Goal: Use online tool/utility: Use online tool/utility

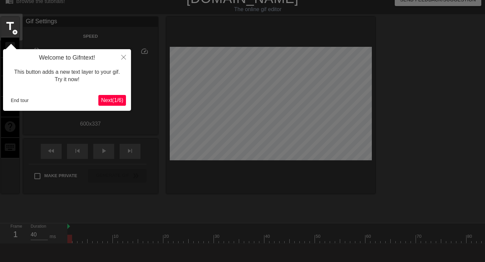
scroll to position [17, 0]
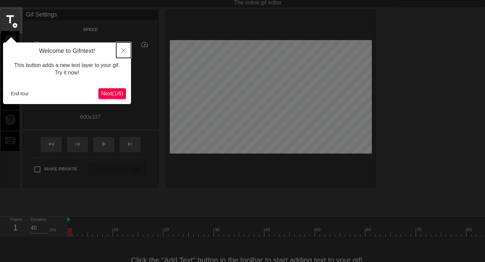
click at [123, 51] on icon "Close" at bounding box center [123, 50] width 5 height 5
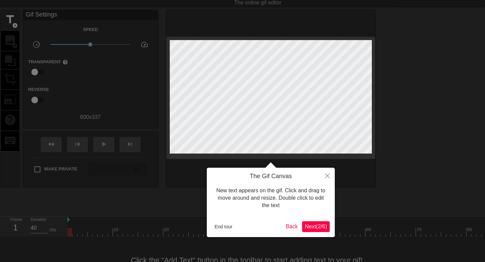
scroll to position [0, 0]
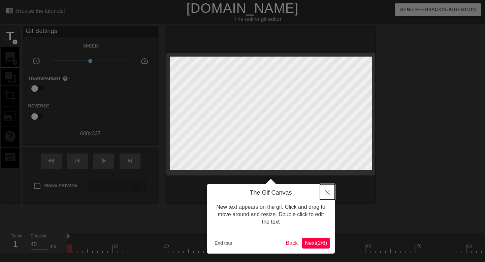
click at [325, 191] on icon "Close" at bounding box center [327, 192] width 5 height 5
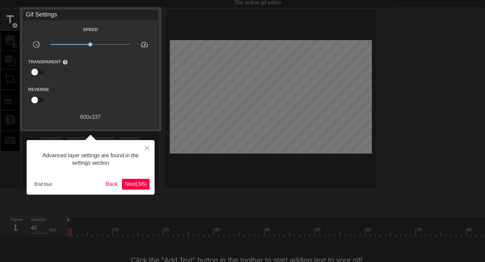
click at [131, 185] on span "Next ( 3 / 6 )" at bounding box center [136, 184] width 22 height 6
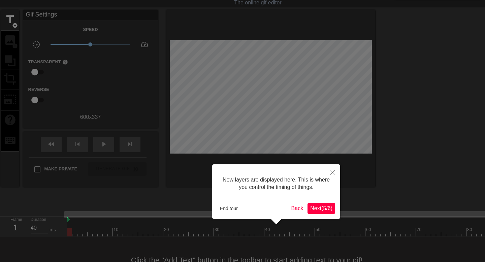
click at [322, 207] on span "Next ( 5 / 6 )" at bounding box center [321, 208] width 22 height 6
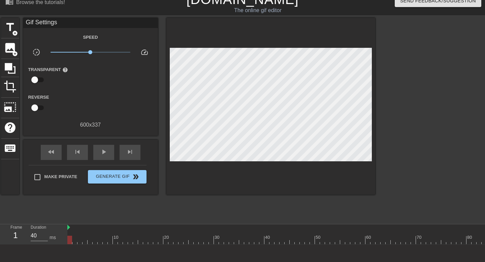
scroll to position [0, 0]
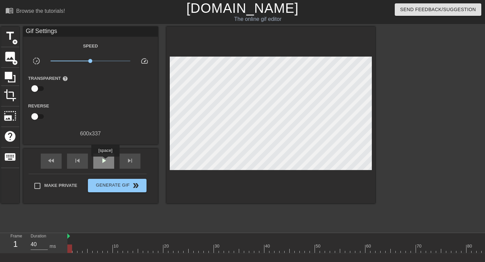
click at [106, 161] on span "play_arrow" at bounding box center [104, 161] width 8 height 8
click at [9, 35] on span "title" at bounding box center [10, 36] width 13 height 13
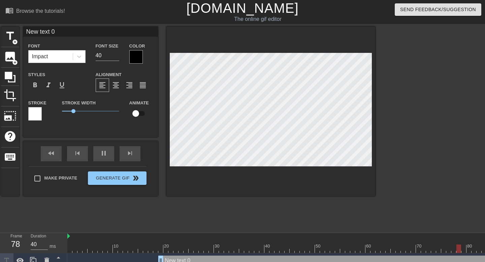
scroll to position [0, 0]
type input "40"
type input "New text"
type textarea "New text"
type input "40"
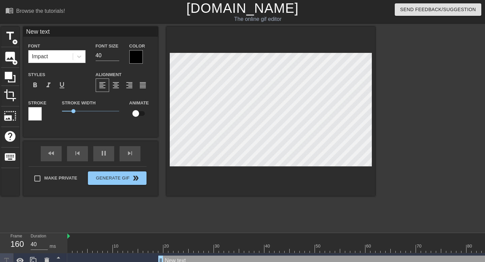
type input "New text"
type textarea "New text"
type input "New tex"
type textarea "New tex"
type input "New te"
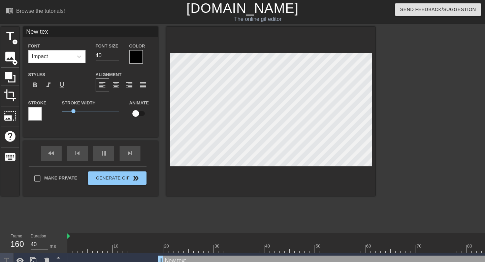
type textarea "New te"
type input "40"
type input "New t"
type textarea "New t"
type input "New"
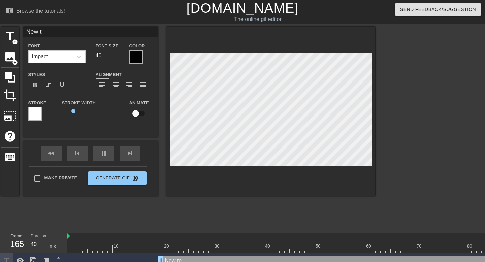
type textarea "New"
type input "New"
type textarea "New"
type input "50"
type input "Ne"
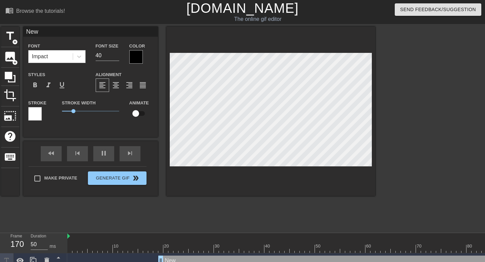
type textarea "Ne"
type input "40"
type input "N"
type textarea "N"
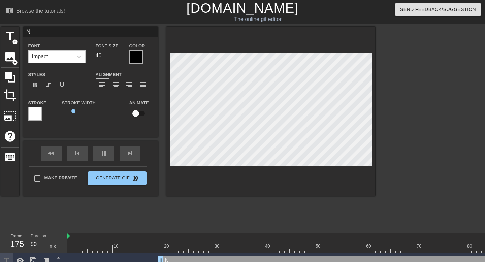
type input "40"
type input "M"
type textarea "M"
type input "40"
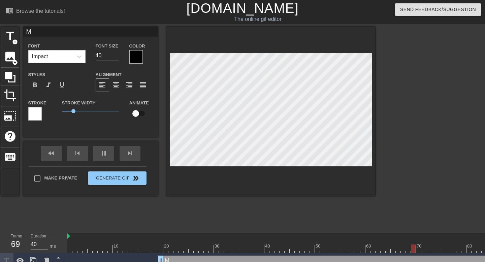
type input "MY"
type textarea "MY"
type input "40"
type input "M"
type textarea "M"
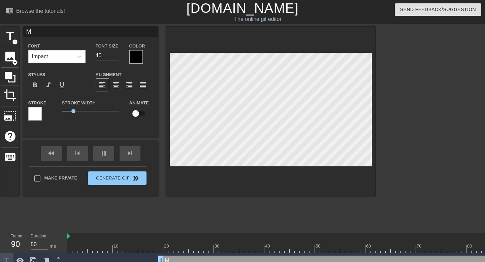
type input "40"
type input "My"
type textarea "My"
type input "40"
type input "My"
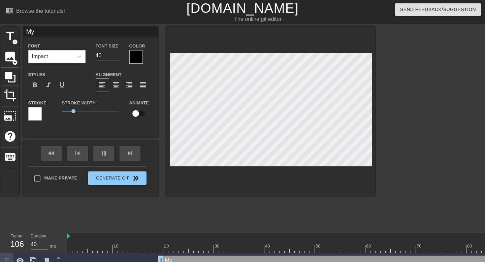
type textarea "My"
type input "40"
type input "My g"
type textarea "My g"
type input "My go"
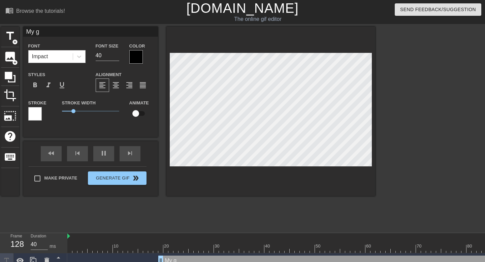
type textarea "My go"
type input "40"
type input "My goo"
type textarea "My goo"
type input "40"
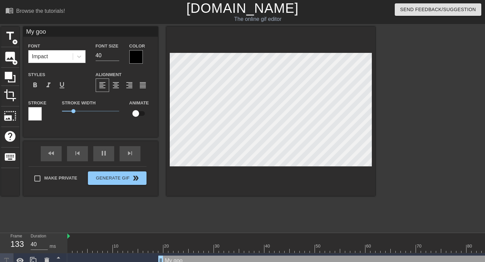
type input "My good"
type textarea "My good"
type input "40"
type input "My good"
type textarea "My good"
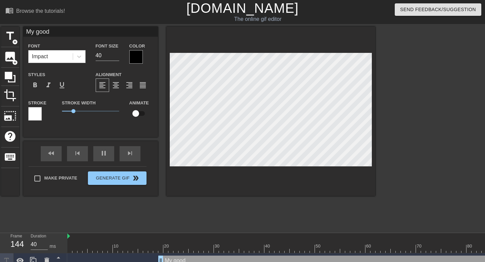
type input "50"
type input "My good b"
type textarea "My good b"
type input "40"
type input "My good bo"
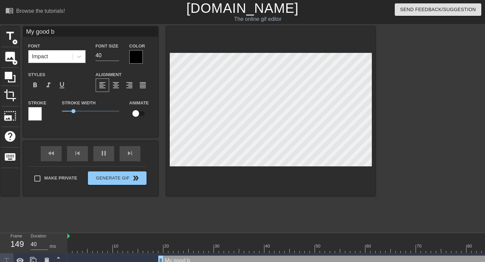
type textarea "My good bo"
type input "50"
type input "My good boy"
type textarea "My good boy"
type input "40"
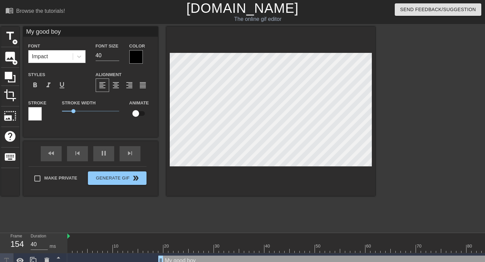
type input "My good boy"
type textarea "My good boy"
type input "40"
type input "My good boy i"
type textarea "My good boy i"
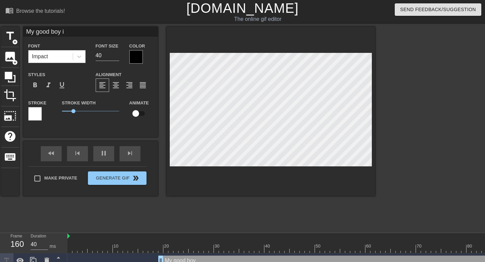
type input "50"
type input "My good boy is"
type textarea "My good boy is"
type input "40"
type input "My good boy is"
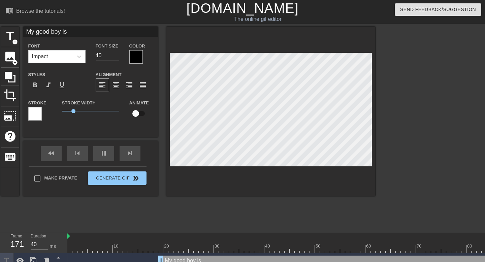
type textarea "My good boy is"
type input "40"
type input "My good boy is a"
type textarea "My good boy is a"
type input "My good boy is al"
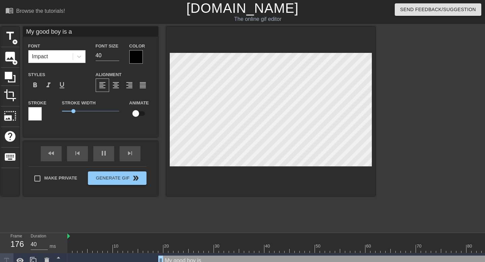
type textarea "My good boy is al"
type input "40"
type input "My good boy is all"
type textarea "My good boy is all"
type input "40"
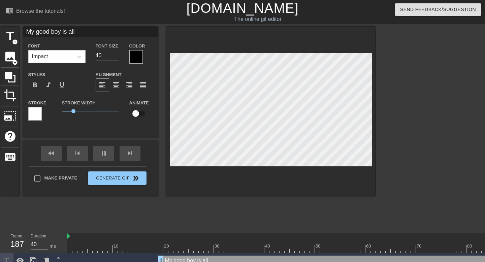
type input "My good boy is all"
type textarea "My good boy is all"
type input "My good boy is all g"
type textarea "My good boy is all g"
type input "50"
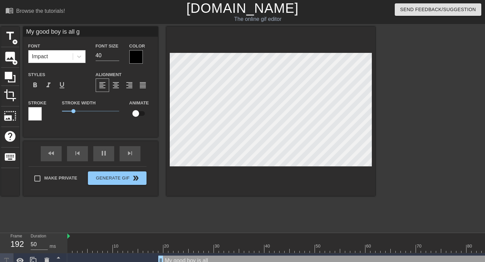
type input "My good boy is all gr"
type textarea "My good boy is all gr"
type input "40"
type textarea "My good boy is all gro"
type input "My good boy is all gro"
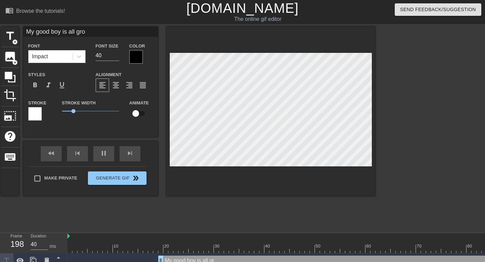
type input "50"
type input "My good boy is all grow"
type textarea "My good boy is all grow"
type input "40"
type input "My good boy is all grown"
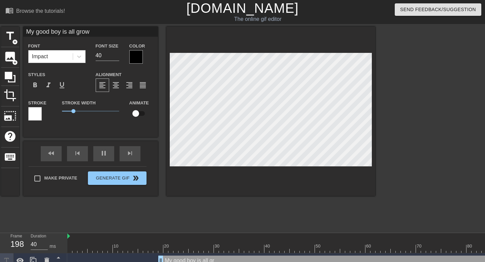
type textarea "My good boy is all grown"
type input "50"
type input "My good boy is all grown"
type textarea "My good boy is all grown"
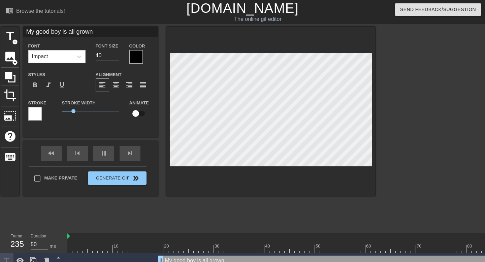
type input "40"
type input "My good boy is all grown u"
type textarea "My good boy is all grown u"
type input "My good boy is all grown up"
type textarea "My good boy is all grown up"
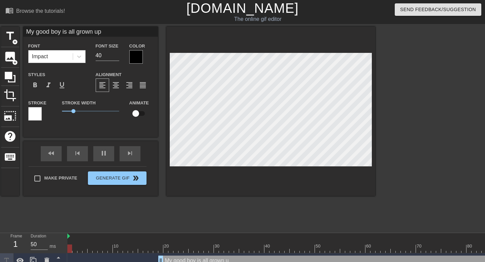
scroll to position [0, 4]
type input "50"
type input "My good boy is all grown up"
type textarea "My good boy is all grown up"
type input "50"
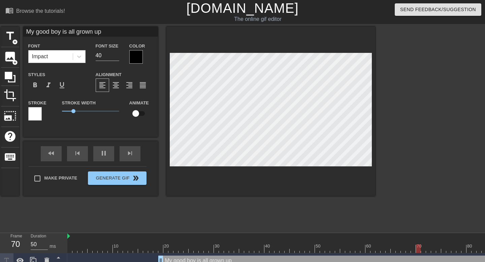
type input "My good boy is all grown up &"
type textarea "My good boy is all grown up &"
type input "40"
type input "My good boy is all grown up &"
type textarea "My good boy is all grown up &"
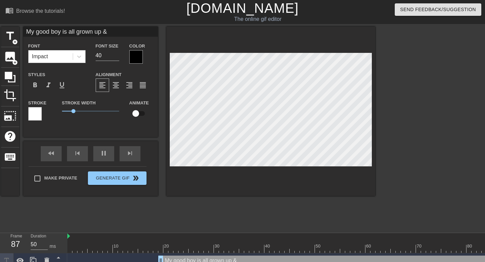
type input "40"
type input "My good boy is all grown up & s"
type textarea "My good boy is all grown up & s"
type input "40"
type input "My good boy is all grown up & st"
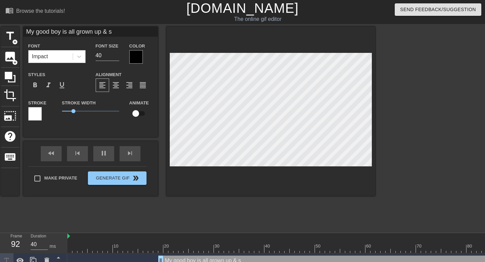
type textarea "My good boy is all grown up & st"
type input "50"
type input "My good boy is all grown up & sti"
type textarea "My good boy is all grown up & sti"
type input "50"
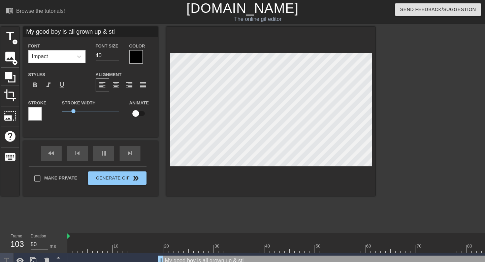
type input "My good boy is all grown up & stil"
type textarea "My good boy is all grown up & stil"
type input "40"
type input "My good boy is all grown up & still"
type textarea "My good boy is all grown up & still"
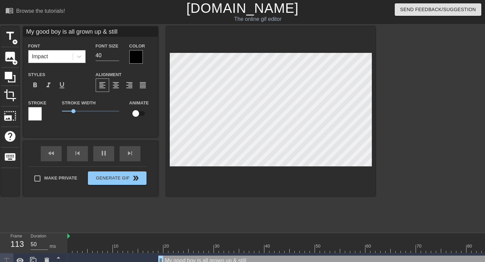
type input "40"
type input "My good boy is all grown up & still"
type textarea "My good boy is all grown up & still"
type input "40"
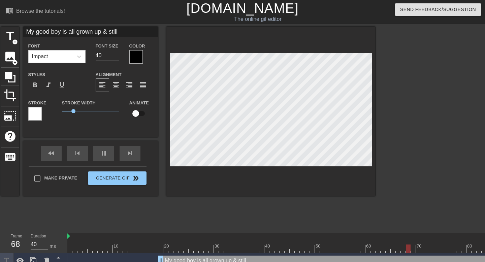
type textarea "My good boy is all grown up & still"
type input "40"
type input "My good boy is all grown up & still"
type textarea "My good boy is all grown up & still"
type input "40"
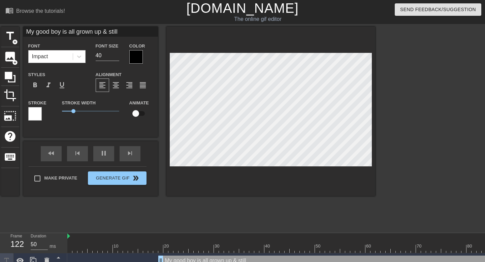
type input "My good boy is all grown up & still n"
type textarea "My good boy is all grown up & still n"
type input "50"
type input "My good boy is all grown up & still ne"
type textarea "My good boy is all grown up & still ne"
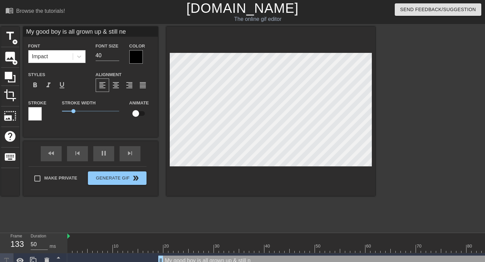
type input "40"
type input "My good boy is all grown up & still nee"
type textarea "My good boy is all grown up & still nee"
type input "40"
type input "My good boy is all grown up & still need"
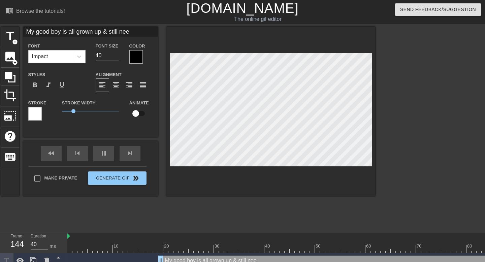
type textarea "My good boy is all grown up & still need"
type input "40"
type input "My good boy is all grown up & still needs"
type textarea "My good boy is all grown up & still needs"
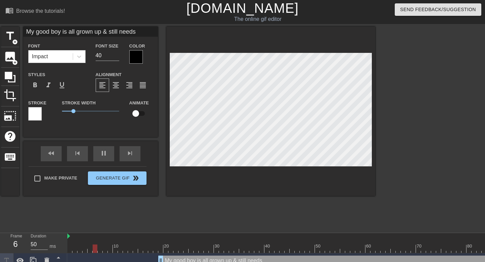
type input "40"
type input "My good boy is all grown up & still needs"
type textarea "My good boy is all grown up & still needs"
type input "40"
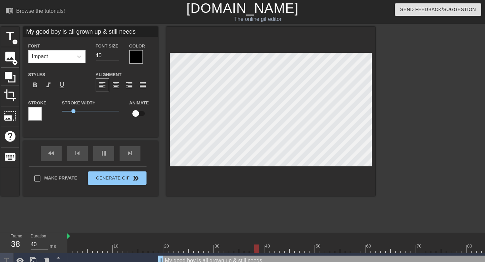
type textarea "My good boy is all grown up & still needs"
type input "40"
type input "My good boy is all grown up & still needs M"
type textarea "My good boy is all grown up & still needs M"
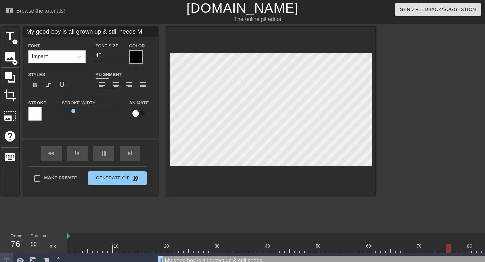
type input "40"
type input "My good boy is all grown up & still needs Mo"
type textarea "My good boy is all grown up & still needs Mo"
type input "40"
type input "My good boy is all grown up & still needs Mom"
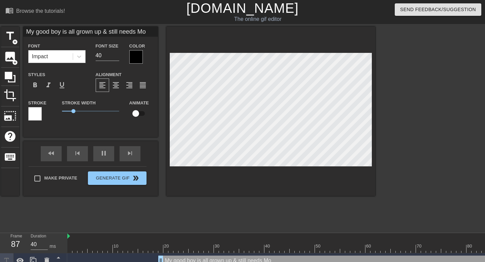
type textarea "My good boy is all grown up & still needs Mom"
type input "40"
type input "My good boy is all grown up & still needs Momm"
type textarea "My good boy is all grown up & still needs Momm"
type input "40"
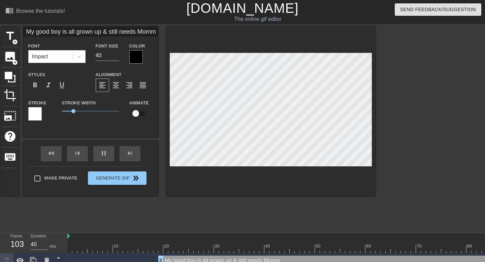
type input "My good boy is all grown up & still needs Mommt"
type textarea "My good boy is all grown up & still needs Mommt"
type input "40"
type input "My good boy is all grown up & still needs Mommt"
type textarea "My good boy is all grown up & still needs Mommt"
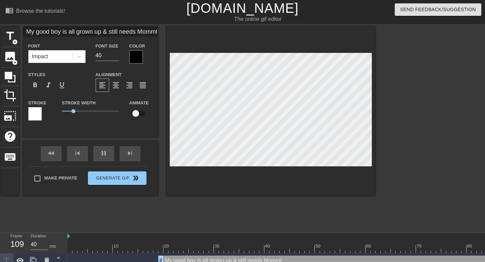
scroll to position [0, 3]
type input "50"
type input "My good boy is all grown up & still needs Mommt"
type textarea "My good boy is all grown up & still needs Mommt"
type input "40"
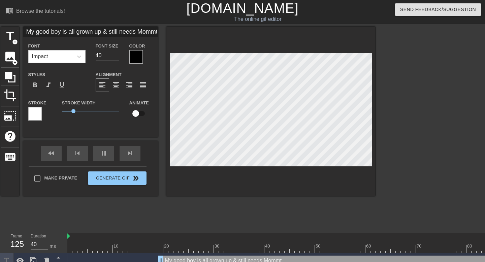
type input "My good boy is all grown up & still needs Momm"
type textarea "My good boy is all grown up & still needs Momm"
type input "40"
type input "My good boy is all grown up & still needs Mommy"
type textarea "My good boy is all grown up & still needs Mommy"
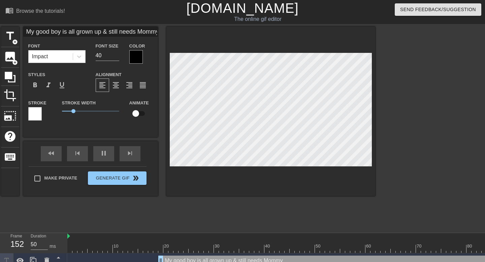
type input "40"
type input "My good boy is all grown up & still needs Mommy"
type textarea "My good boy is all grown up & still needs Mommy"
type input "40"
type input "My good boy is all grown up & still needs Mommy m"
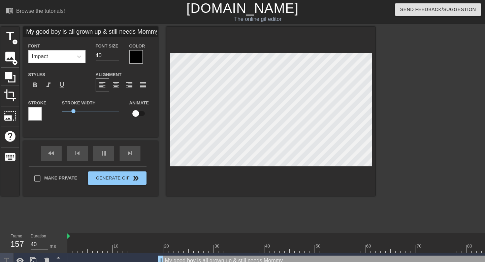
type textarea "My good boy is all grown up & still needs Mommy m"
type input "40"
type input "My good boy is all grown up & still needs Mommy mi"
type textarea "My good boy is all grown up & still needs Mommy mi"
type input "50"
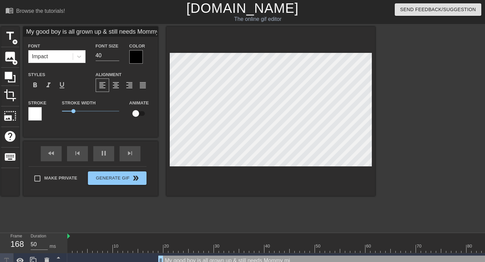
type input "My good boy is all grown up & still needs Mommy mil"
type textarea "My good boy is all grown up & still needs Mommy mil"
click at [78, 55] on icon at bounding box center [79, 56] width 7 height 7
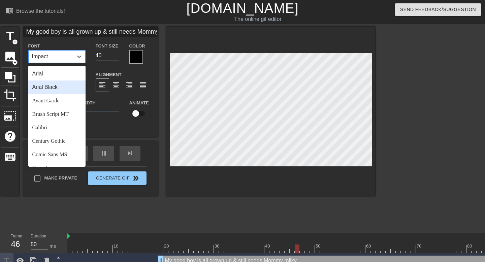
click at [61, 89] on div "Arial Black" at bounding box center [56, 86] width 57 height 13
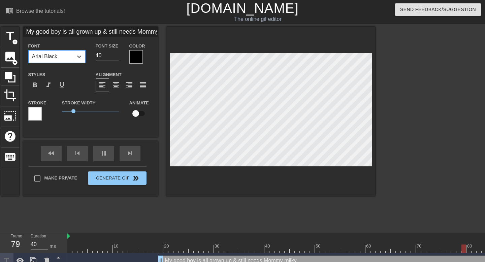
click at [69, 59] on div "Arial Black" at bounding box center [51, 57] width 44 height 12
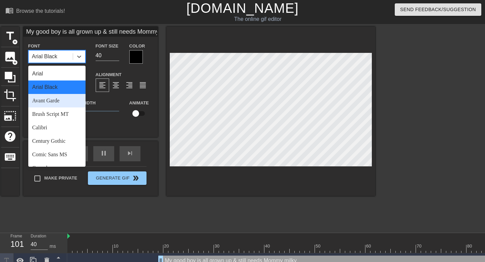
click at [64, 103] on div "Avant Garde" at bounding box center [56, 100] width 57 height 13
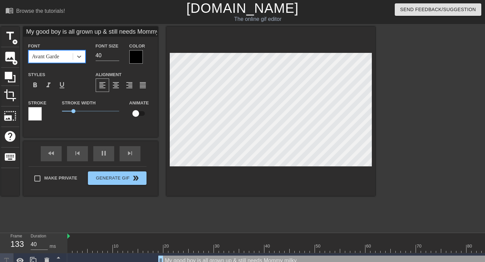
click at [130, 60] on div at bounding box center [135, 56] width 13 height 13
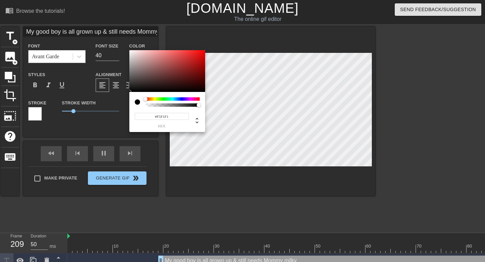
click at [130, 52] on div at bounding box center [167, 71] width 76 height 42
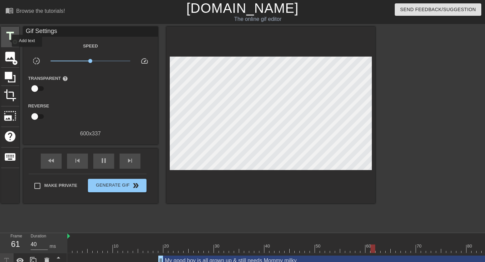
click at [8, 34] on span "title" at bounding box center [10, 36] width 13 height 13
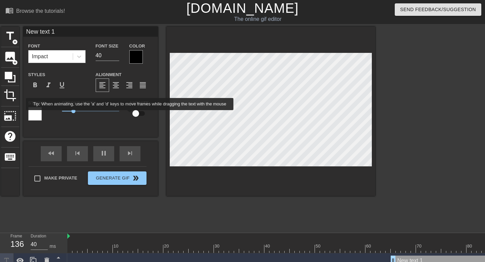
click at [135, 115] on input "checkbox" at bounding box center [136, 113] width 38 height 13
click at [135, 115] on input "checkbox" at bounding box center [142, 113] width 38 height 13
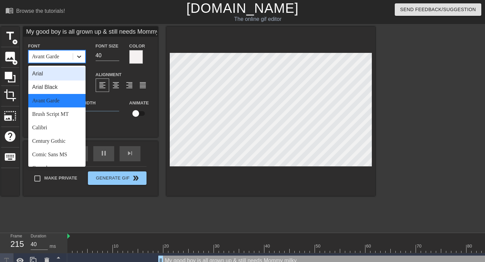
click at [80, 59] on icon at bounding box center [79, 56] width 7 height 7
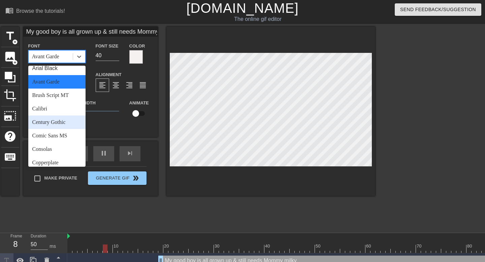
scroll to position [21, 0]
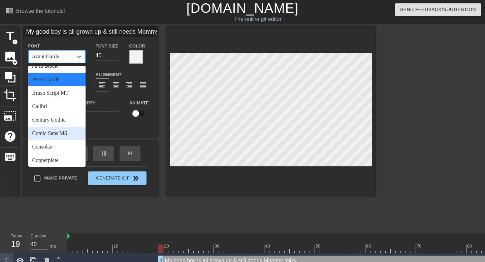
click at [64, 132] on div "Comic Sans MS" at bounding box center [56, 133] width 57 height 13
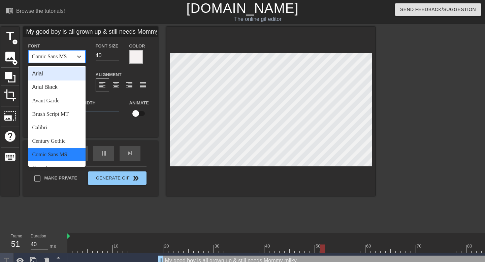
click at [67, 58] on div "Comic Sans MS" at bounding box center [49, 57] width 35 height 8
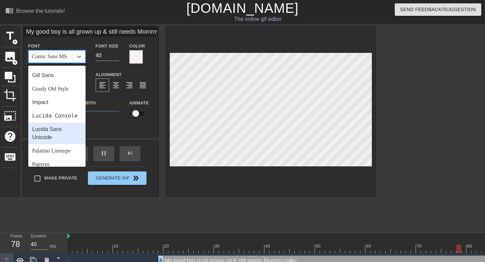
scroll to position [233, 0]
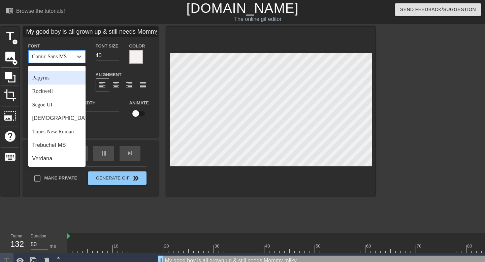
click at [51, 78] on div "Papyrus" at bounding box center [56, 77] width 57 height 13
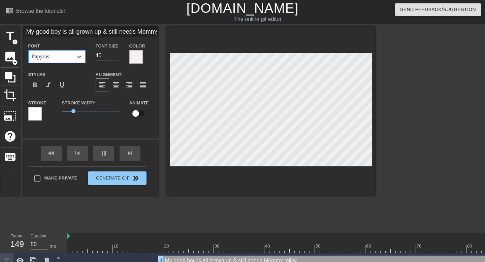
click at [60, 55] on div "Papyrus" at bounding box center [51, 57] width 44 height 12
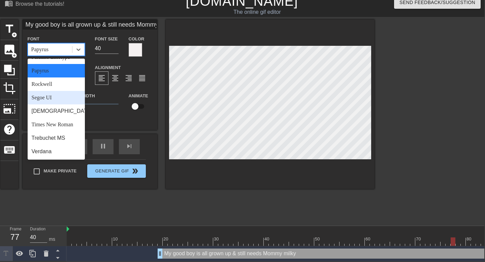
click at [59, 93] on div "Segoe UI" at bounding box center [56, 97] width 57 height 13
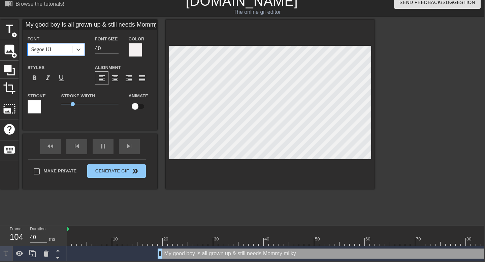
click at [63, 50] on div "Segoe UI" at bounding box center [50, 49] width 44 height 12
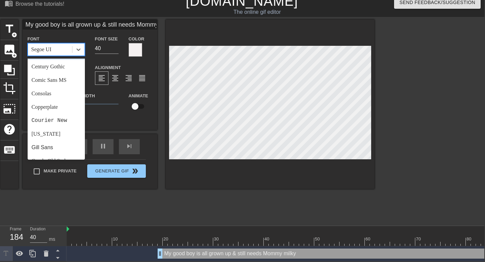
scroll to position [0, 0]
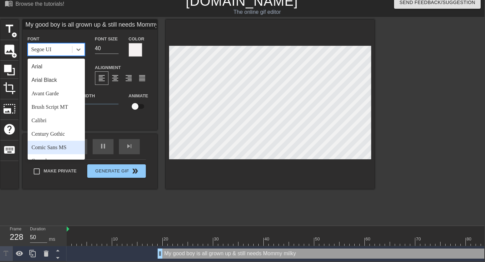
click at [58, 143] on div "Comic Sans MS" at bounding box center [56, 147] width 57 height 13
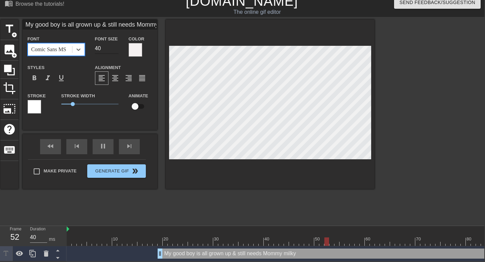
click at [97, 48] on input "40" at bounding box center [107, 48] width 24 height 11
click at [115, 48] on input "39" at bounding box center [107, 48] width 24 height 11
click at [115, 48] on input "38" at bounding box center [107, 48] width 24 height 11
click at [115, 48] on input "37" at bounding box center [107, 48] width 24 height 11
click at [115, 48] on input "36" at bounding box center [107, 48] width 24 height 11
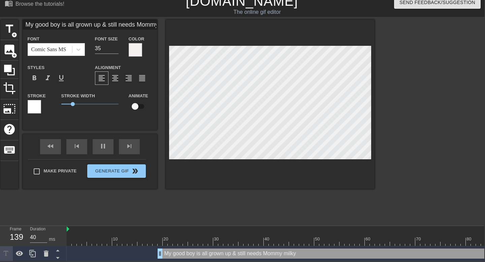
click at [115, 48] on input "35" at bounding box center [107, 48] width 24 height 11
click at [115, 48] on input "34" at bounding box center [107, 48] width 24 height 11
click at [115, 48] on input "33" at bounding box center [107, 48] width 24 height 11
click at [115, 48] on input "32" at bounding box center [107, 48] width 24 height 11
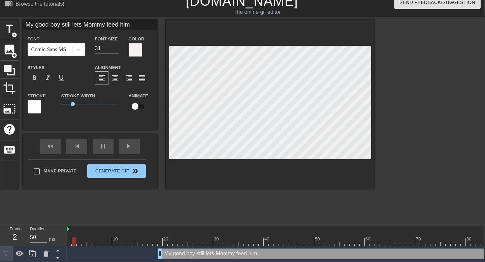
click at [115, 48] on input "31" at bounding box center [107, 48] width 24 height 11
click at [115, 48] on input "30" at bounding box center [107, 48] width 24 height 11
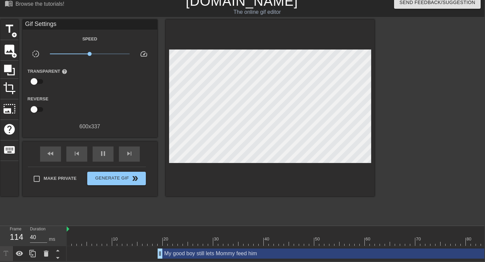
click at [237, 159] on div at bounding box center [270, 108] width 209 height 177
click at [5, 35] on div "title add_circle" at bounding box center [9, 30] width 18 height 21
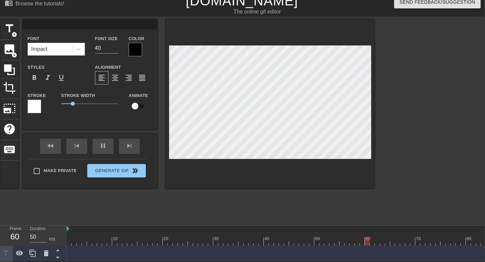
scroll to position [7, 0]
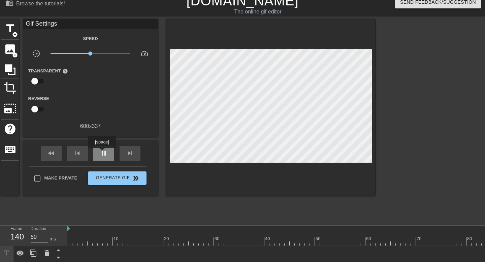
click at [103, 153] on span "pause" at bounding box center [104, 153] width 8 height 8
click at [10, 24] on span "title" at bounding box center [10, 28] width 13 height 13
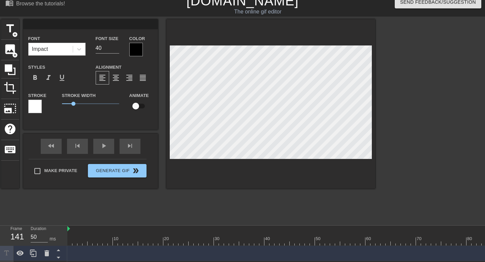
scroll to position [0, 0]
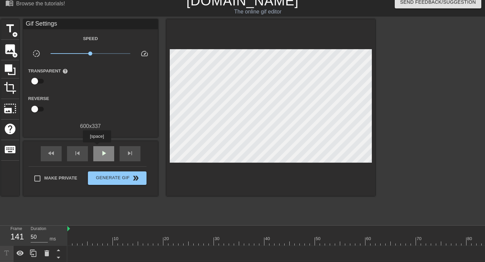
click at [98, 147] on div "play_arrow" at bounding box center [103, 153] width 21 height 15
click at [100, 155] on span "pause" at bounding box center [104, 153] width 8 height 8
click at [6, 253] on icon at bounding box center [6, 253] width 5 height 5
click at [99, 157] on div "play_arrow" at bounding box center [103, 153] width 21 height 15
click at [100, 157] on span "pause" at bounding box center [104, 153] width 8 height 8
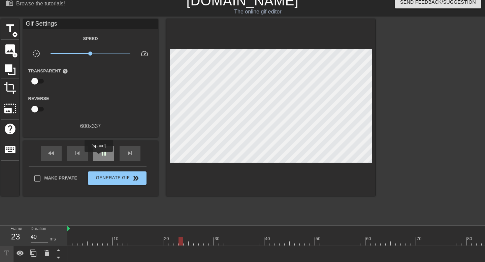
click at [100, 157] on span "pause" at bounding box center [104, 153] width 8 height 8
click at [101, 157] on span "pause" at bounding box center [104, 153] width 8 height 8
click at [7, 32] on span "title" at bounding box center [10, 28] width 13 height 13
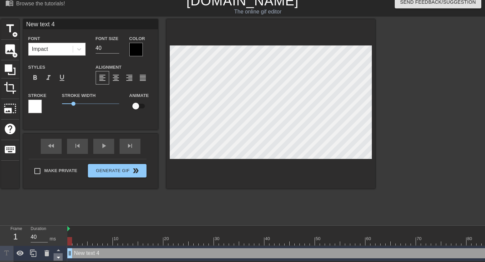
drag, startPoint x: 326, startPoint y: 257, endPoint x: 58, endPoint y: 256, distance: 268.1
click at [58, 256] on div "Frame 1 Duration 40 ms 10 20 30 40 50 60 70 80 90 100 110 120 130 140 150" at bounding box center [242, 266] width 485 height 81
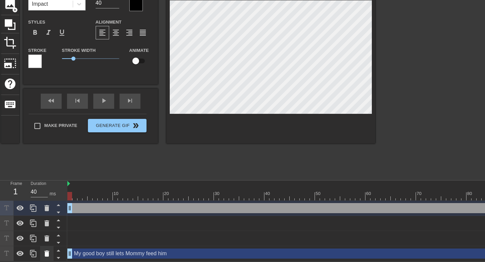
drag, startPoint x: 160, startPoint y: 253, endPoint x: 53, endPoint y: 247, distance: 107.2
click at [53, 247] on div "Frame 1 Duration 40 ms 10 20 30 40 50 60 70 80 90 100 110 120 130 140 150" at bounding box center [242, 221] width 485 height 81
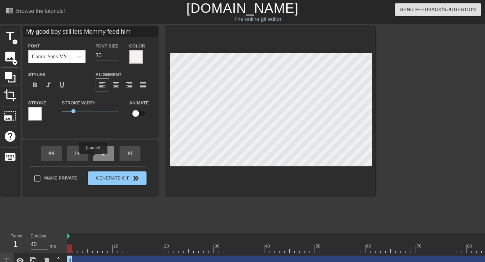
click at [99, 160] on div "play_arrow" at bounding box center [103, 153] width 21 height 15
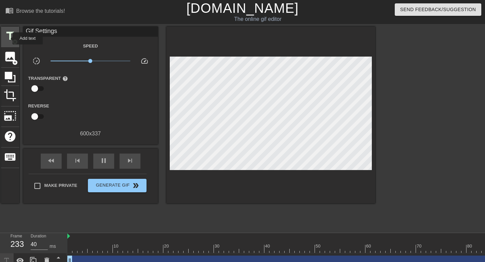
click at [8, 38] on span "title" at bounding box center [10, 36] width 13 height 13
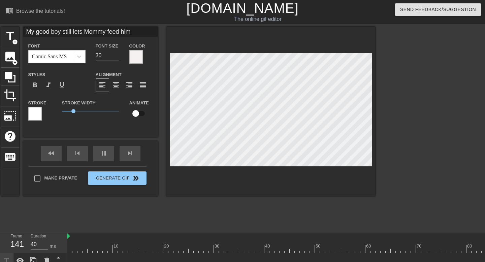
scroll to position [0, 3]
click at [224, 184] on div at bounding box center [270, 111] width 209 height 169
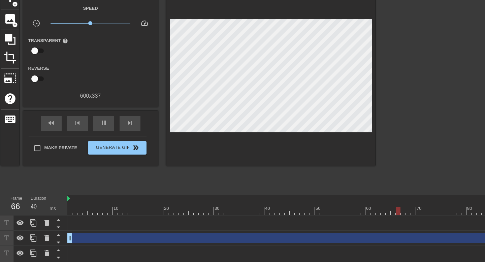
scroll to position [68, 0]
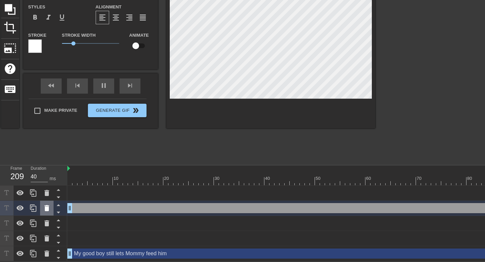
click at [44, 205] on icon at bounding box center [47, 208] width 8 height 8
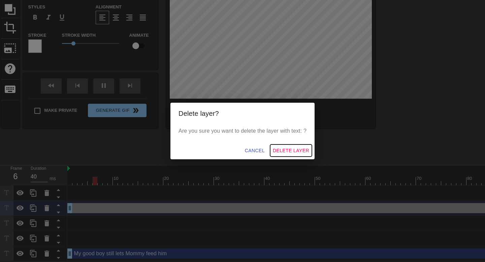
click at [296, 149] on span "Delete Layer" at bounding box center [291, 151] width 36 height 8
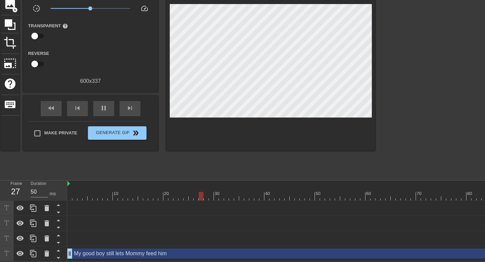
scroll to position [0, 0]
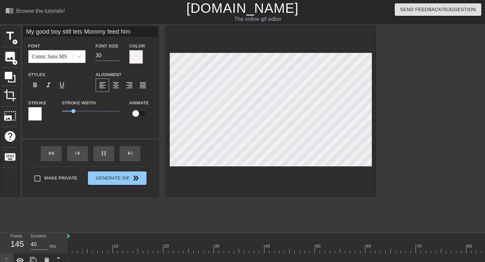
click at [392, 117] on div at bounding box center [433, 128] width 101 height 202
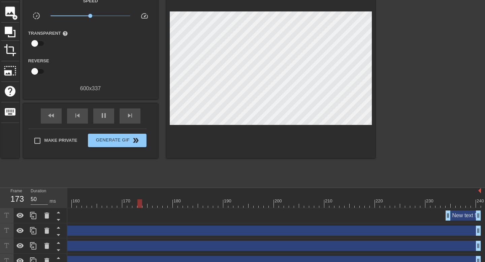
scroll to position [45, 5]
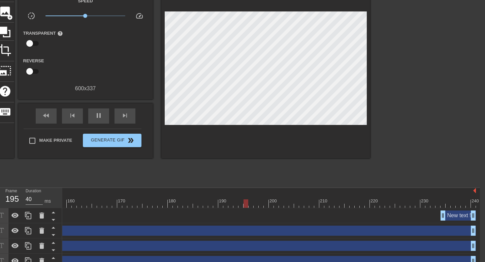
click at [456, 216] on div "New text 5 drag_handle drag_handle" at bounding box center [458, 215] width 35 height 10
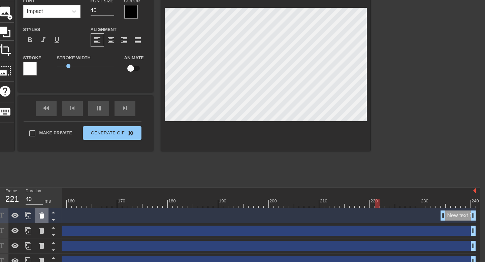
click at [38, 217] on icon at bounding box center [42, 216] width 8 height 8
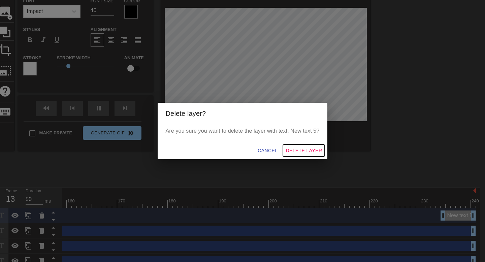
click at [298, 149] on span "Delete Layer" at bounding box center [304, 151] width 36 height 8
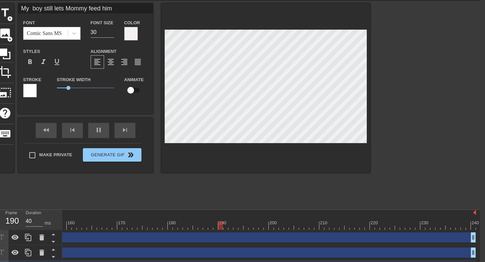
scroll to position [0, 1]
click at [218, 164] on div at bounding box center [265, 87] width 209 height 169
click at [210, 166] on div at bounding box center [265, 87] width 209 height 169
click at [111, 32] on input "31" at bounding box center [103, 32] width 24 height 11
click at [111, 32] on input "32" at bounding box center [103, 32] width 24 height 11
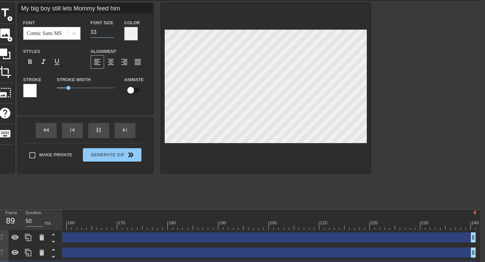
click at [111, 29] on input "33" at bounding box center [103, 32] width 24 height 11
click at [111, 29] on input "34" at bounding box center [103, 32] width 24 height 11
click at [112, 34] on input "33" at bounding box center [103, 32] width 24 height 11
click at [112, 34] on input "32" at bounding box center [103, 32] width 24 height 11
click at [112, 34] on input "31" at bounding box center [103, 32] width 24 height 11
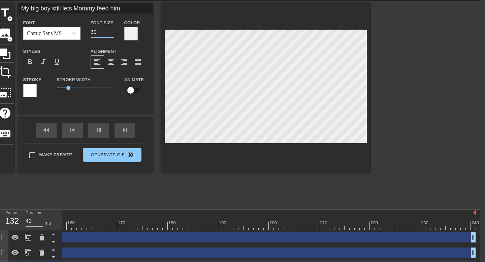
click at [112, 34] on input "30" at bounding box center [103, 32] width 24 height 11
click at [112, 34] on input "29" at bounding box center [103, 32] width 24 height 11
click at [112, 34] on input "28" at bounding box center [103, 32] width 24 height 11
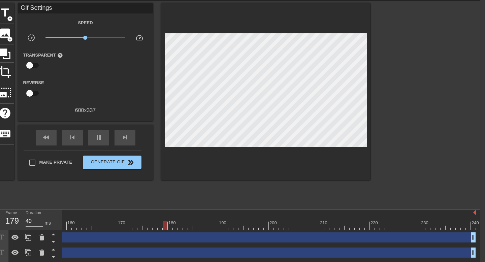
click at [215, 162] on div at bounding box center [265, 91] width 209 height 177
click at [399, 102] on div at bounding box center [428, 104] width 101 height 202
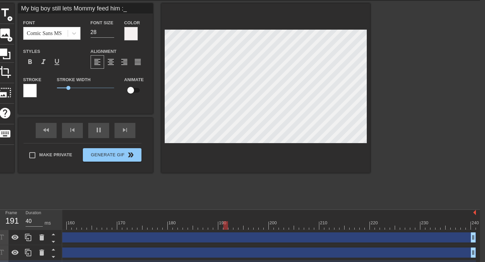
scroll to position [0, 6]
click at [111, 36] on input "28" at bounding box center [103, 32] width 24 height 11
click at [111, 35] on input "27" at bounding box center [103, 32] width 24 height 11
click at [111, 35] on input "26" at bounding box center [103, 32] width 24 height 11
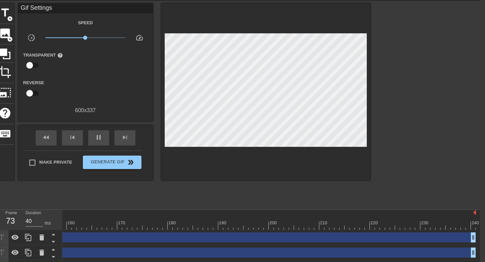
click at [263, 144] on div at bounding box center [265, 91] width 209 height 177
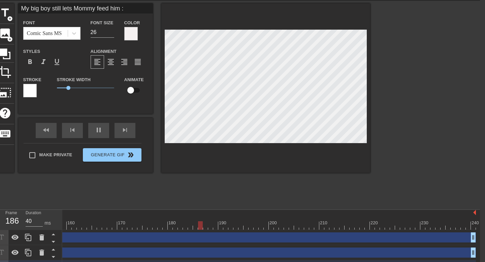
scroll to position [0, 6]
click at [386, 137] on div at bounding box center [428, 104] width 101 height 202
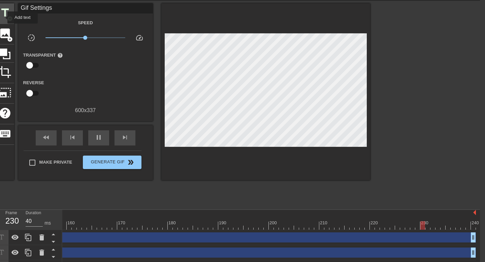
click at [3, 18] on span "title" at bounding box center [5, 12] width 13 height 13
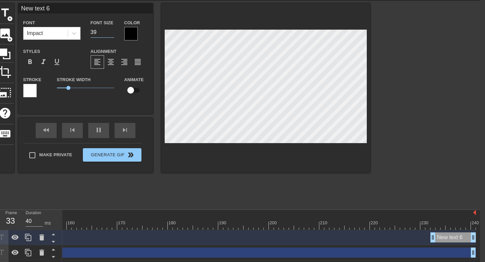
click at [111, 33] on input "39" at bounding box center [103, 32] width 24 height 11
click at [111, 33] on input "38" at bounding box center [103, 32] width 24 height 11
click at [44, 241] on icon at bounding box center [42, 237] width 8 height 8
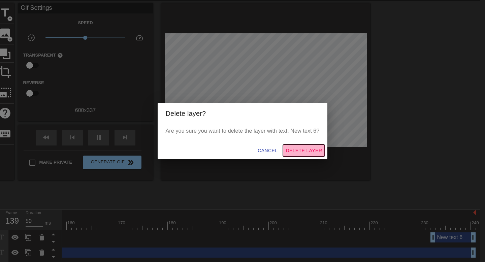
click at [297, 148] on span "Delete Layer" at bounding box center [304, 151] width 36 height 8
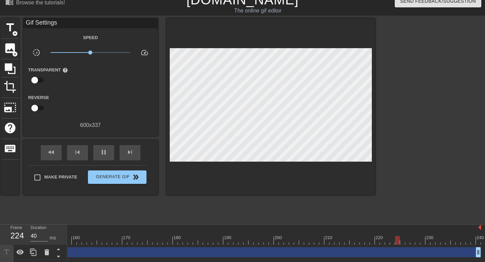
scroll to position [5, 0]
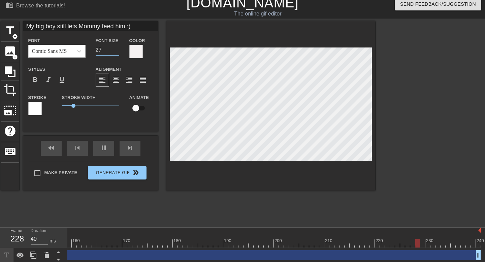
click at [116, 46] on input "27" at bounding box center [108, 50] width 24 height 11
click at [116, 46] on input "28" at bounding box center [108, 50] width 24 height 11
click at [117, 52] on input "27" at bounding box center [108, 50] width 24 height 11
click at [117, 52] on input "26" at bounding box center [108, 50] width 24 height 11
click at [117, 52] on input "25" at bounding box center [108, 50] width 24 height 11
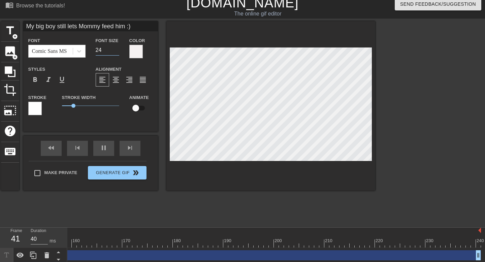
click at [117, 52] on input "24" at bounding box center [108, 50] width 24 height 11
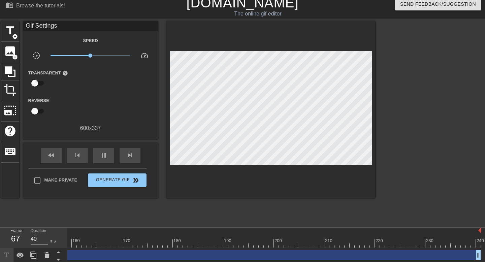
click at [274, 171] on div at bounding box center [270, 109] width 209 height 177
click at [4, 30] on span "title" at bounding box center [10, 30] width 13 height 13
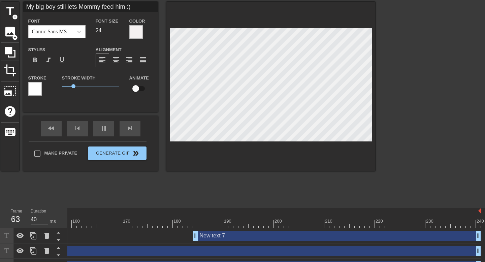
scroll to position [53, 0]
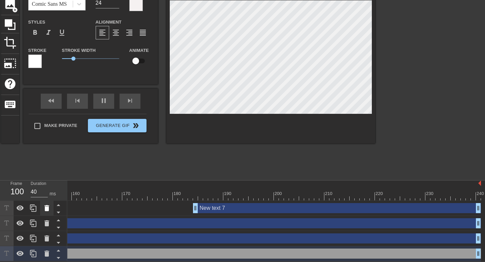
click at [47, 206] on icon at bounding box center [46, 208] width 5 height 6
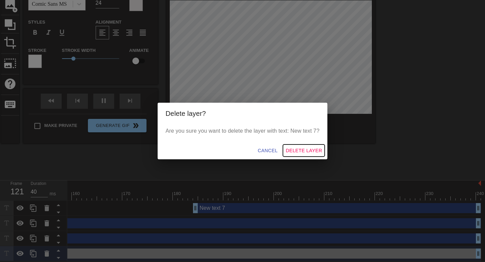
click at [316, 152] on span "Delete Layer" at bounding box center [304, 151] width 36 height 8
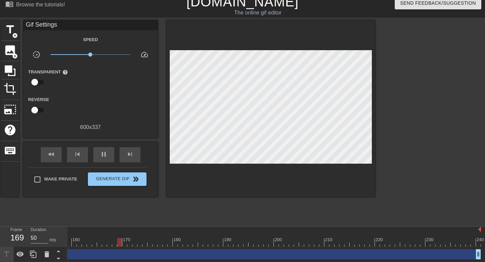
scroll to position [0, 0]
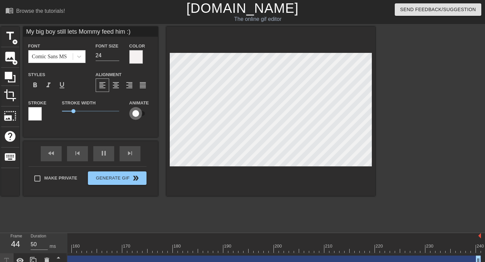
click at [135, 114] on input "checkbox" at bounding box center [136, 113] width 38 height 13
click at [135, 114] on input "checkbox" at bounding box center [142, 113] width 38 height 13
click at [41, 112] on div at bounding box center [34, 113] width 13 height 13
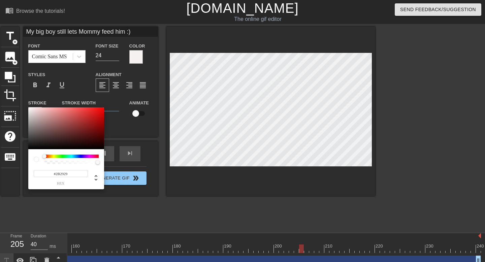
click at [31, 142] on div at bounding box center [66, 128] width 76 height 42
click at [34, 145] on div at bounding box center [36, 147] width 4 height 4
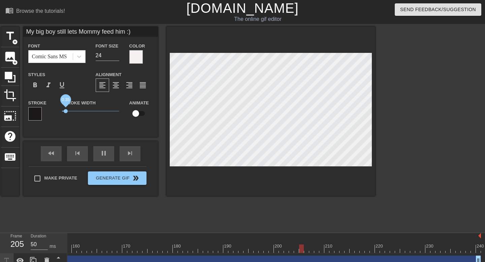
drag, startPoint x: 73, startPoint y: 109, endPoint x: 65, endPoint y: 111, distance: 8.2
click at [65, 111] on span "0.35" at bounding box center [66, 111] width 4 height 4
click at [231, 177] on div at bounding box center [270, 111] width 209 height 169
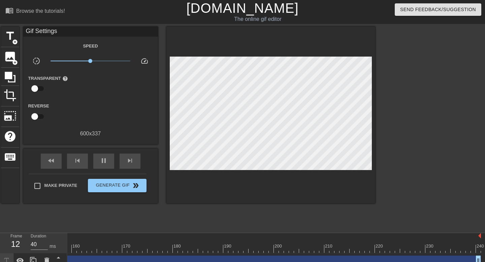
click at [248, 167] on div at bounding box center [270, 115] width 209 height 177
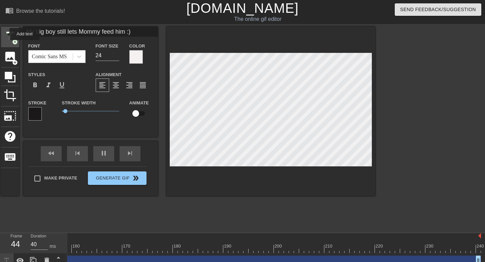
click at [4, 34] on span "title" at bounding box center [10, 36] width 13 height 13
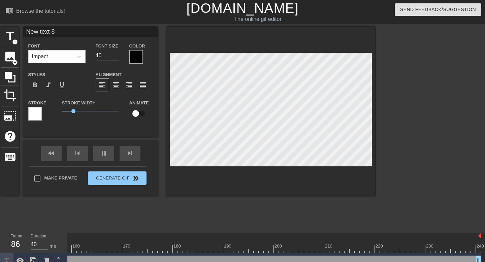
scroll to position [53, 0]
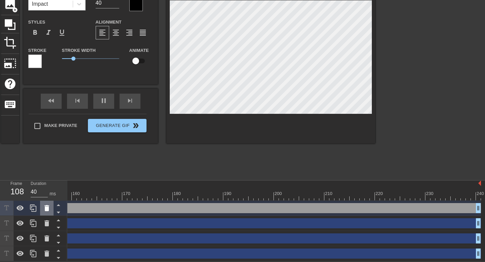
click at [46, 210] on icon at bounding box center [46, 208] width 5 height 6
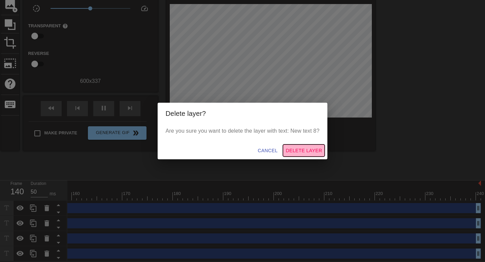
click at [299, 148] on span "Delete Layer" at bounding box center [304, 151] width 36 height 8
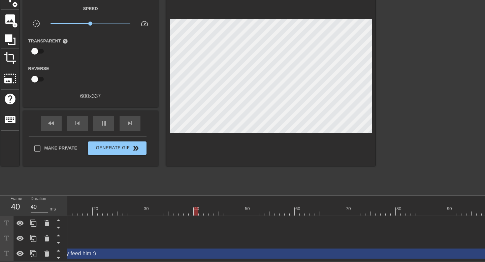
scroll to position [0, 0]
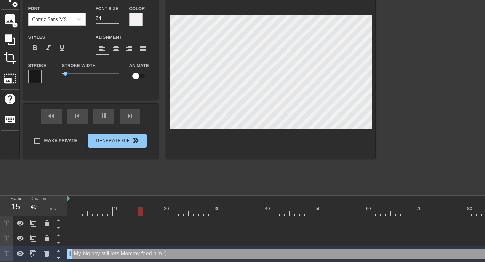
click at [412, 74] on div at bounding box center [433, 90] width 101 height 202
click at [437, 108] on div at bounding box center [433, 90] width 101 height 202
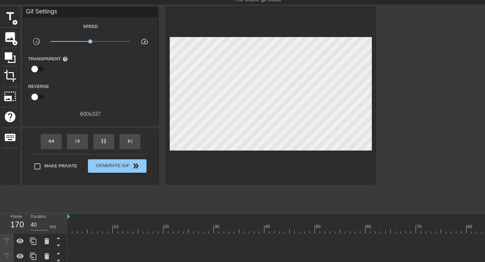
scroll to position [1, 0]
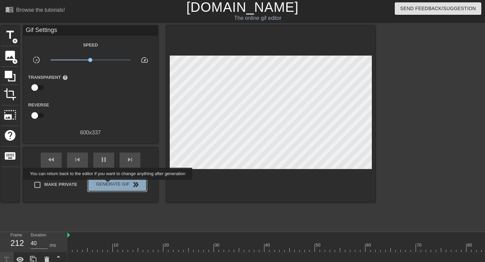
click at [112, 185] on span "Generate Gif double_arrow" at bounding box center [117, 185] width 53 height 8
